Goal: Task Accomplishment & Management: Use online tool/utility

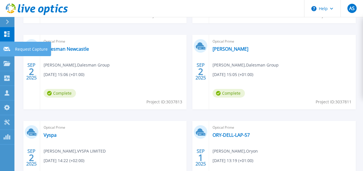
scroll to position [225, 0]
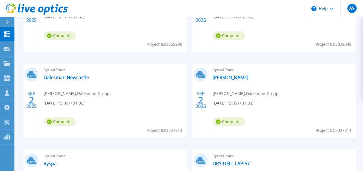
click at [7, 21] on icon at bounding box center [7, 22] width 3 height 5
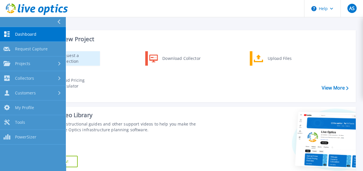
scroll to position [0, 0]
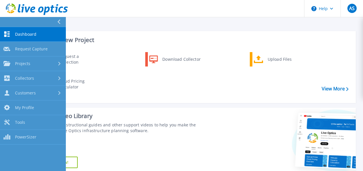
click at [298, 32] on div "Start a New Project Request a Collection Download Collector Upload Files Cloud …" at bounding box center [195, 67] width 320 height 72
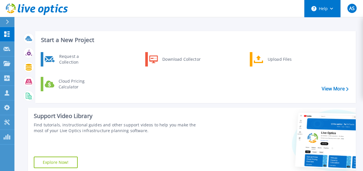
click at [331, 7] on button "Help" at bounding box center [322, 8] width 36 height 17
click at [243, 40] on h3 "Start a New Project" at bounding box center [194, 40] width 307 height 6
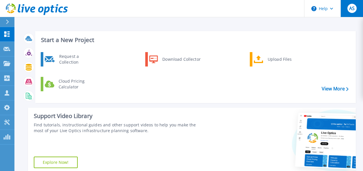
click at [352, 8] on span "AS" at bounding box center [351, 8] width 5 height 5
click at [218, 32] on div "Start a New Project Request a Collection Download Collector Upload Files Cloud …" at bounding box center [195, 67] width 320 height 72
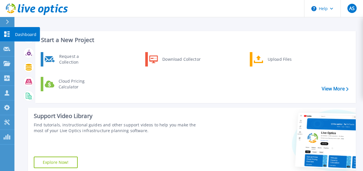
click at [28, 35] on p "Dashboard" at bounding box center [25, 34] width 21 height 15
